Goal: Information Seeking & Learning: Learn about a topic

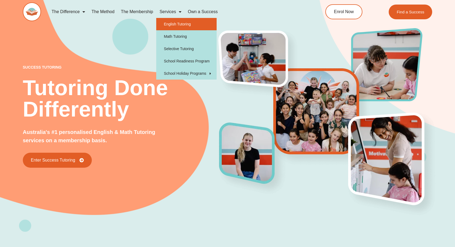
click at [180, 25] on link "English Tutoring" at bounding box center [186, 24] width 60 height 12
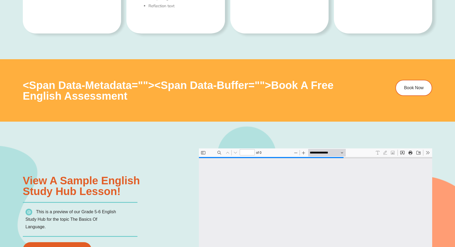
type input "*"
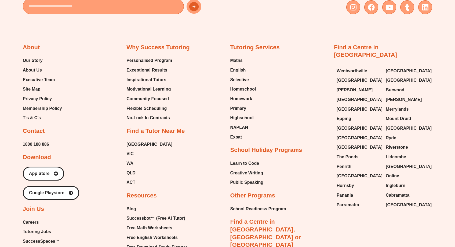
scroll to position [2093, 0]
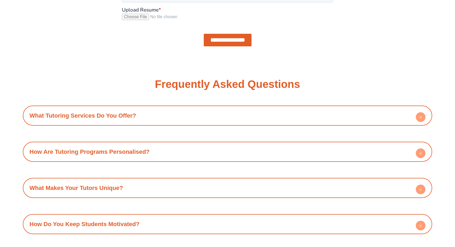
scroll to position [626, 0]
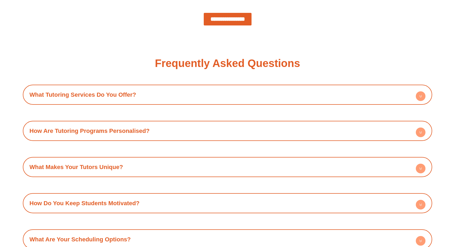
click at [421, 97] on icon at bounding box center [421, 97] width 2 height 1
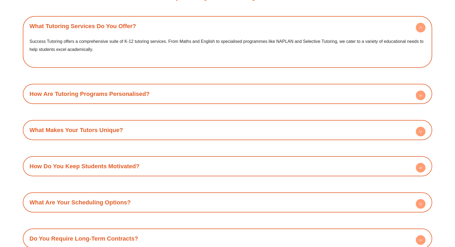
scroll to position [706, 0]
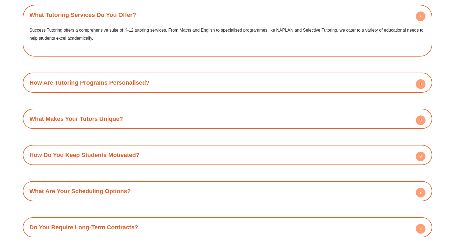
click at [248, 88] on h4 "How Are Tutoring Programs Personalised?" at bounding box center [227, 82] width 404 height 15
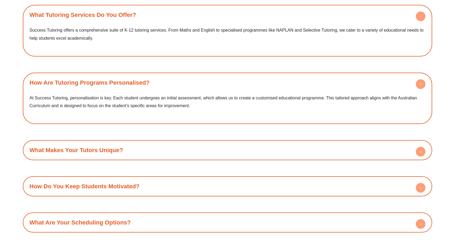
click at [224, 151] on h4 "What Makes Your Tutors Unique?" at bounding box center [227, 150] width 404 height 15
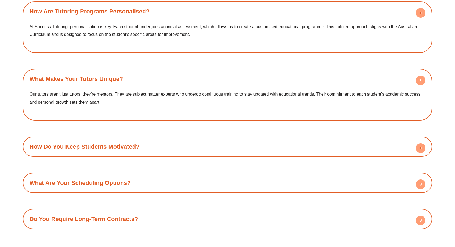
scroll to position [803, 0]
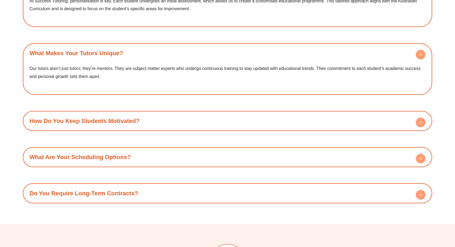
click at [224, 117] on h4 "How Do You Keep Students Motivated?" at bounding box center [227, 121] width 404 height 15
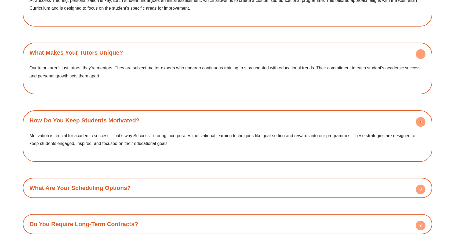
scroll to position [877, 0]
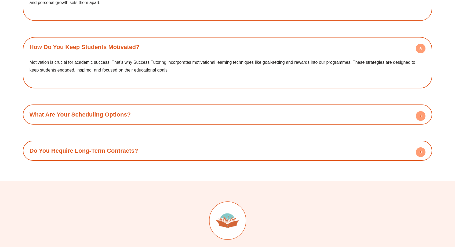
click at [209, 109] on h4 "What Are Your Scheduling Options?" at bounding box center [227, 114] width 404 height 15
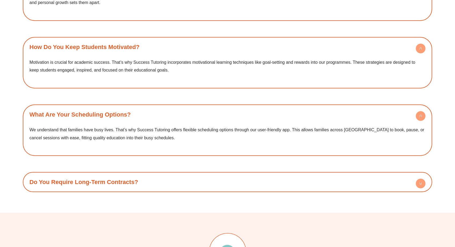
click at [207, 181] on h4 "Do You Require Long-Term Contracts?" at bounding box center [227, 182] width 404 height 15
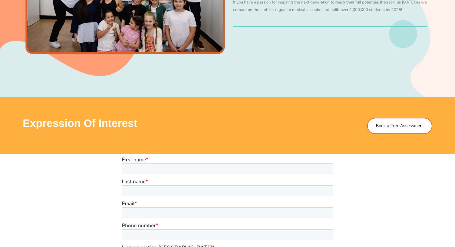
scroll to position [266, 0]
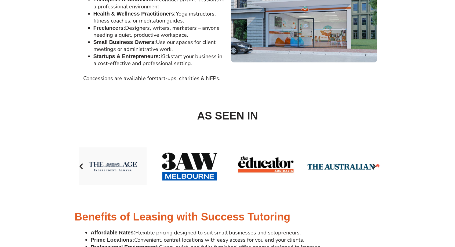
scroll to position [563, 0]
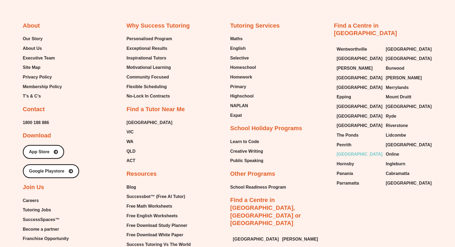
scroll to position [1099, 0]
